Goal: Information Seeking & Learning: Learn about a topic

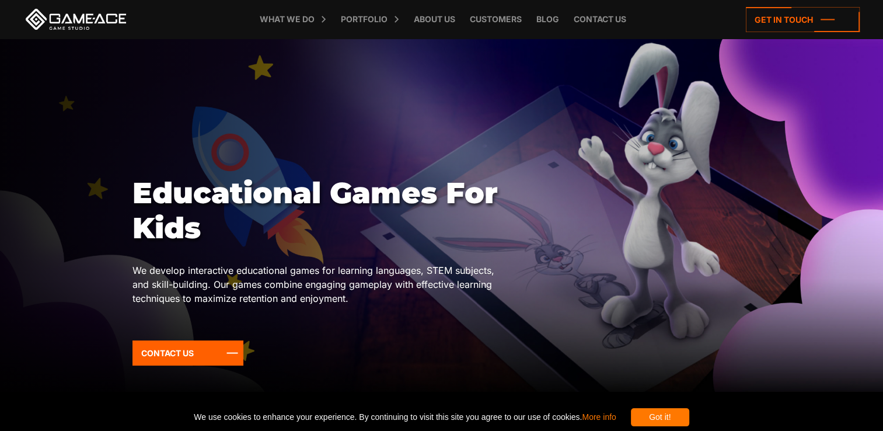
click at [797, 53] on div at bounding box center [441, 215] width 883 height 353
click at [824, 22] on icon at bounding box center [803, 19] width 114 height 25
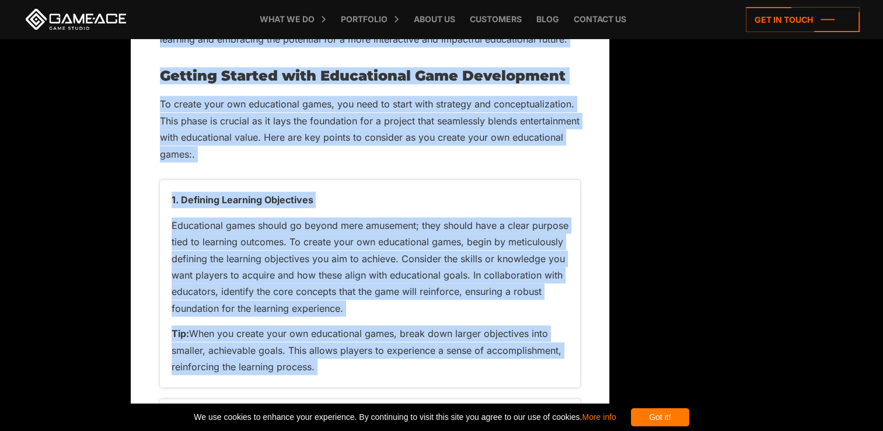
scroll to position [1420, 0]
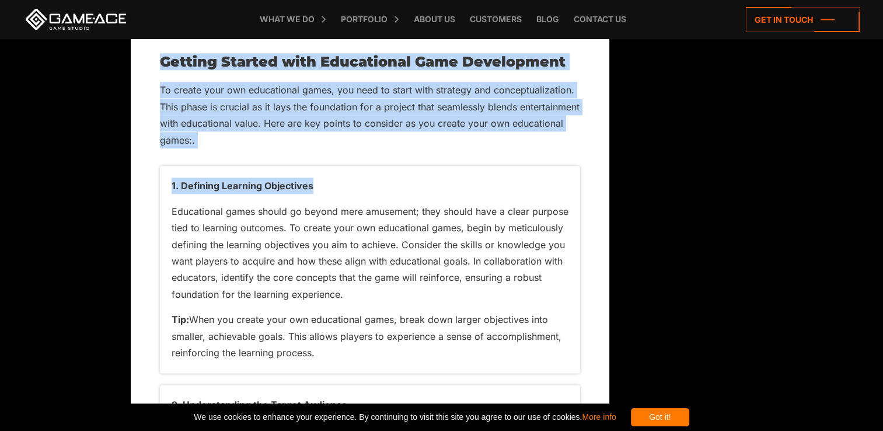
drag, startPoint x: 162, startPoint y: 107, endPoint x: 349, endPoint y: 151, distance: 192.8
drag, startPoint x: 349, startPoint y: 151, endPoint x: 310, endPoint y: 150, distance: 39.7
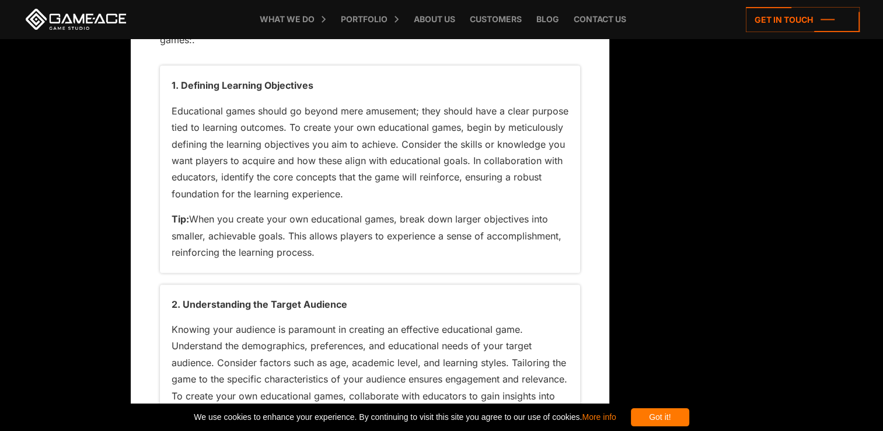
scroll to position [1551, 0]
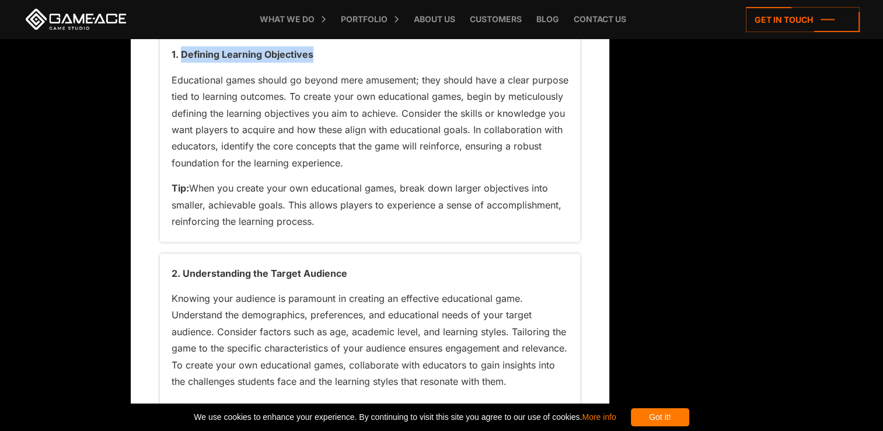
drag, startPoint x: 180, startPoint y: 53, endPoint x: 314, endPoint y: 55, distance: 134.2
click at [314, 55] on p "1. Defining Learning Objectives" at bounding box center [370, 54] width 397 height 16
copy p "Defining Learning Objectives"
click at [337, 72] on p "Educational games should go beyond mere amusement; they should have a clear pur…" at bounding box center [370, 122] width 397 height 100
drag, startPoint x: 183, startPoint y: 50, endPoint x: 314, endPoint y: 47, distance: 130.7
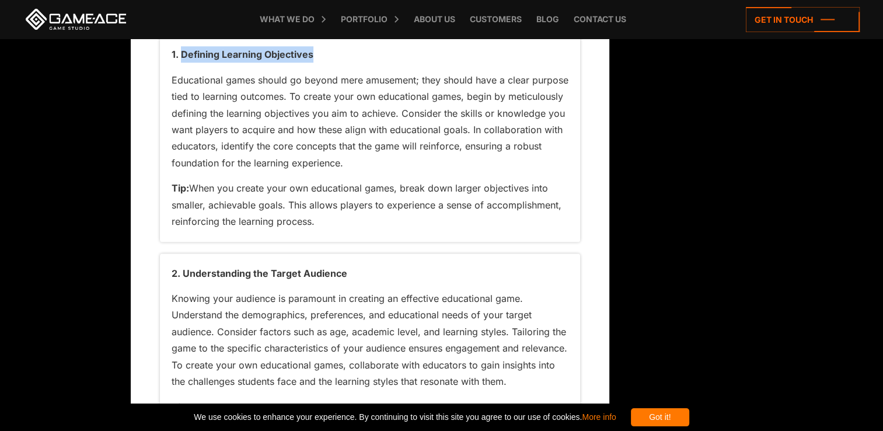
click at [314, 47] on p "1. Defining Learning Objectives" at bounding box center [370, 54] width 397 height 16
copy p "Defining Learning Objectives"
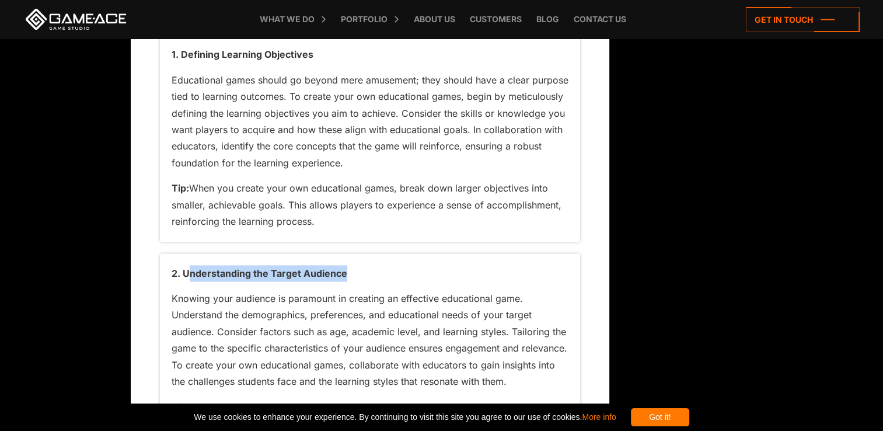
drag, startPoint x: 186, startPoint y: 272, endPoint x: 348, endPoint y: 276, distance: 161.7
click at [348, 276] on p "2. Understanding the Target Audience" at bounding box center [370, 273] width 397 height 16
copy p "nderstanding the Target Audience"
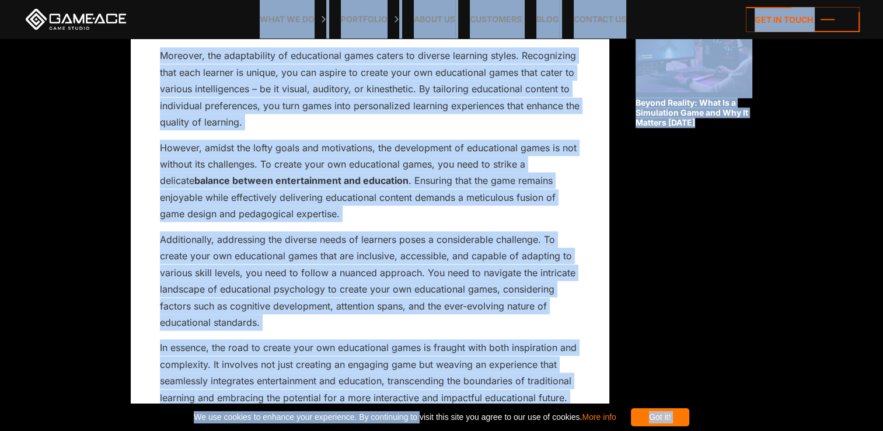
scroll to position [1078, 0]
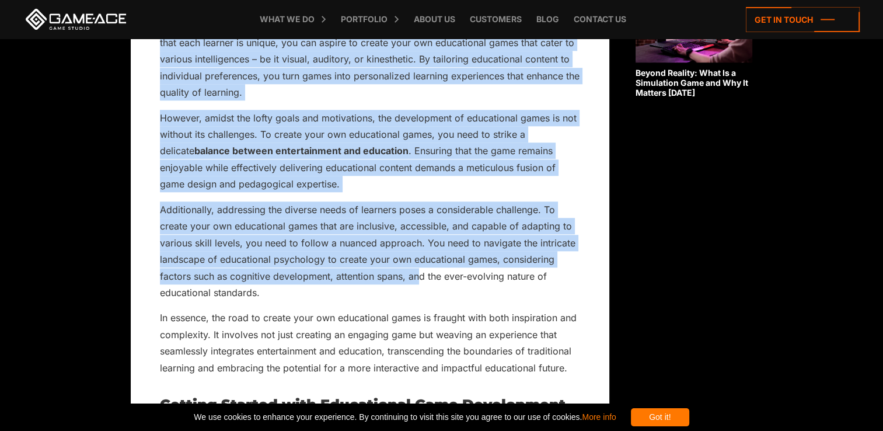
drag, startPoint x: 160, startPoint y: 90, endPoint x: 418, endPoint y: 273, distance: 316.8
drag, startPoint x: 418, startPoint y: 273, endPoint x: 580, endPoint y: 199, distance: 177.8
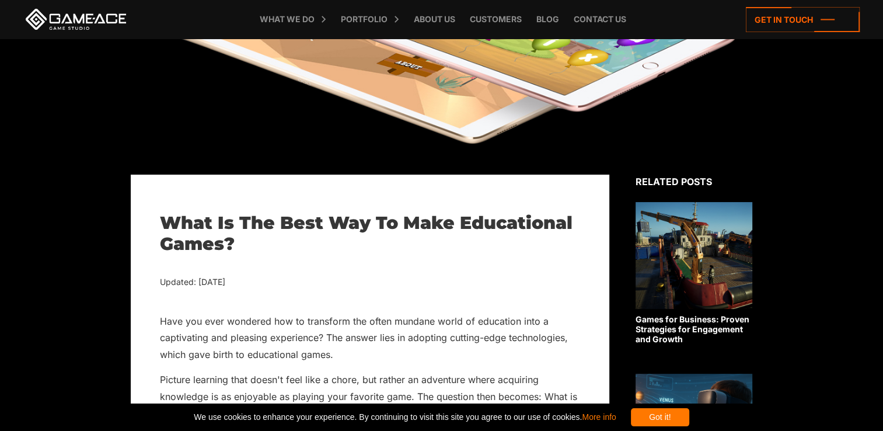
scroll to position [162, 0]
